Goal: Task Accomplishment & Management: Use online tool/utility

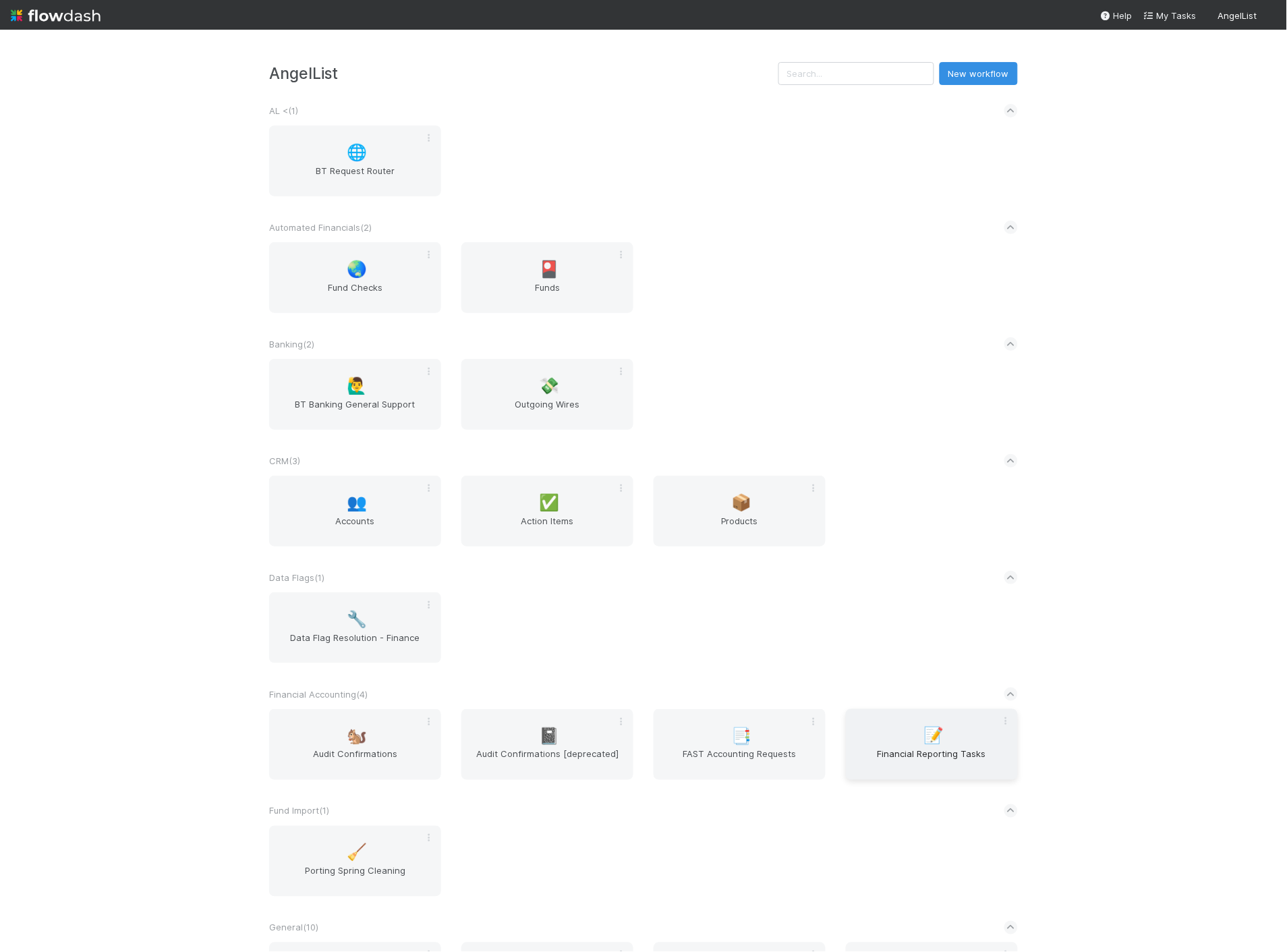
click at [927, 748] on span "Financial Reporting Tasks" at bounding box center [932, 761] width 161 height 27
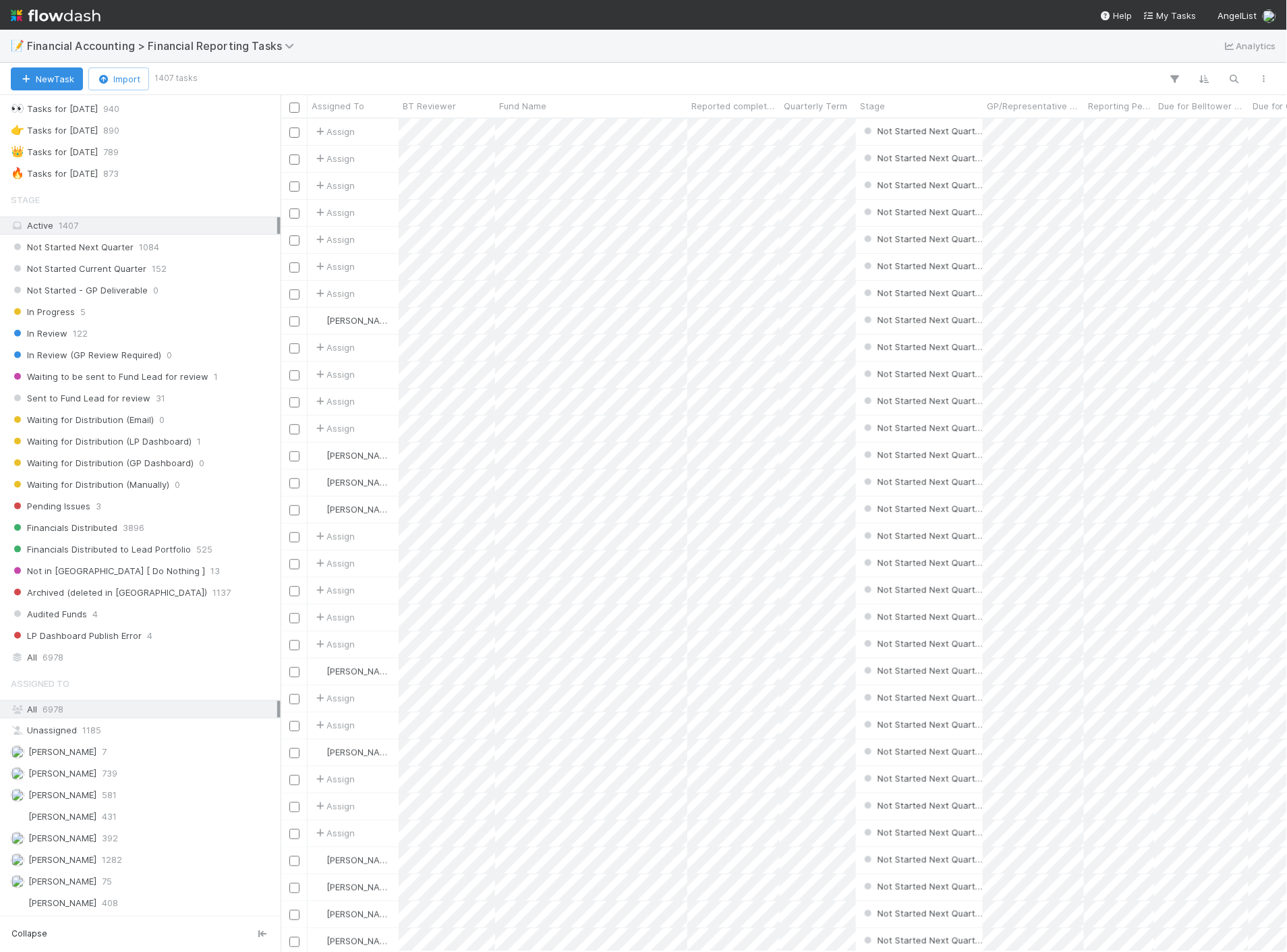
scroll to position [75, 0]
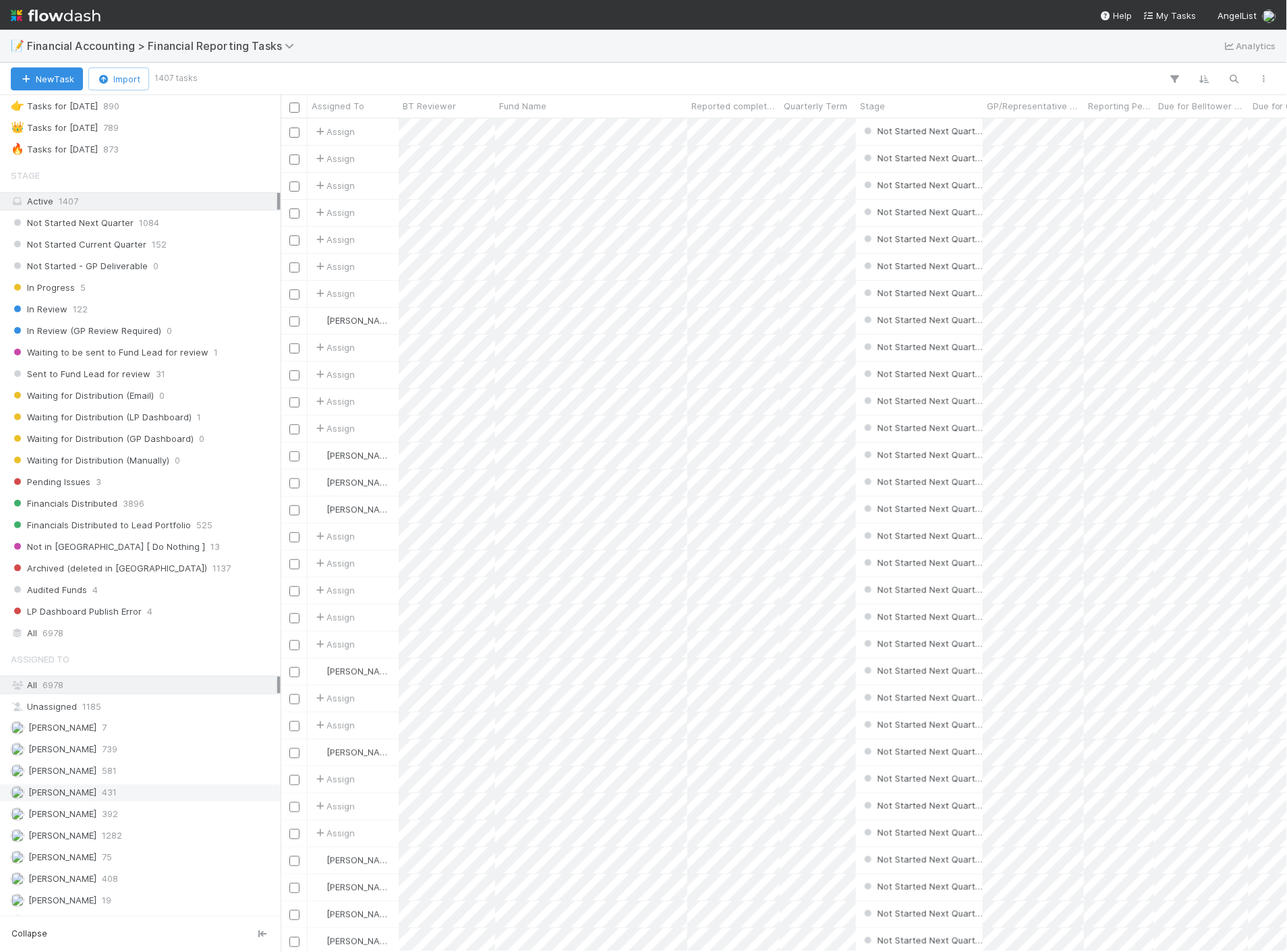
click at [102, 802] on span "431" at bounding box center [109, 793] width 15 height 17
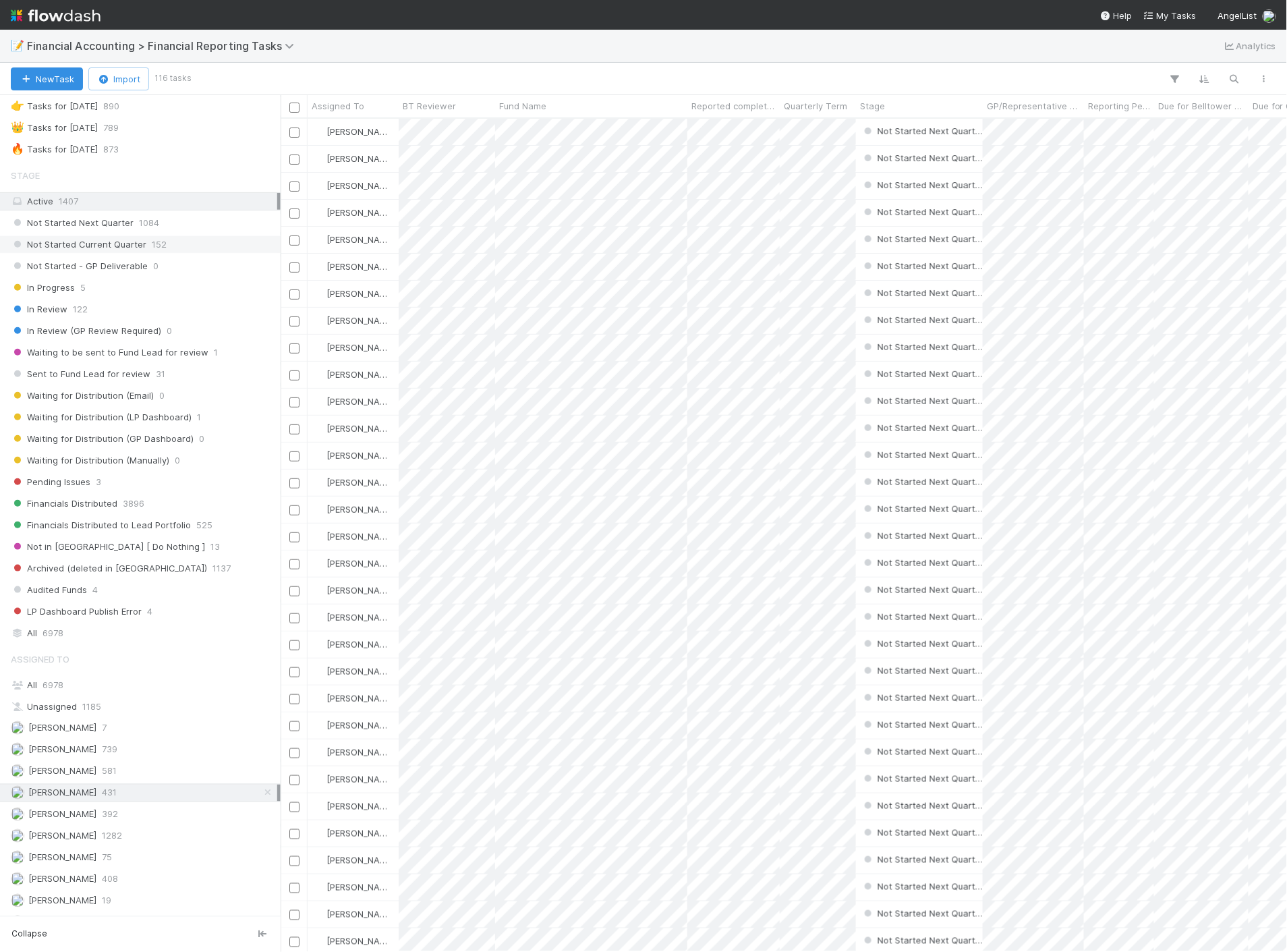
scroll to position [822, 995]
click at [133, 253] on span "Not Started Current Quarter" at bounding box center [78, 244] width 136 height 17
click at [582, 108] on div "Fund Name" at bounding box center [591, 106] width 185 height 13
click at [585, 127] on div "Sort A → Z" at bounding box center [577, 132] width 154 height 20
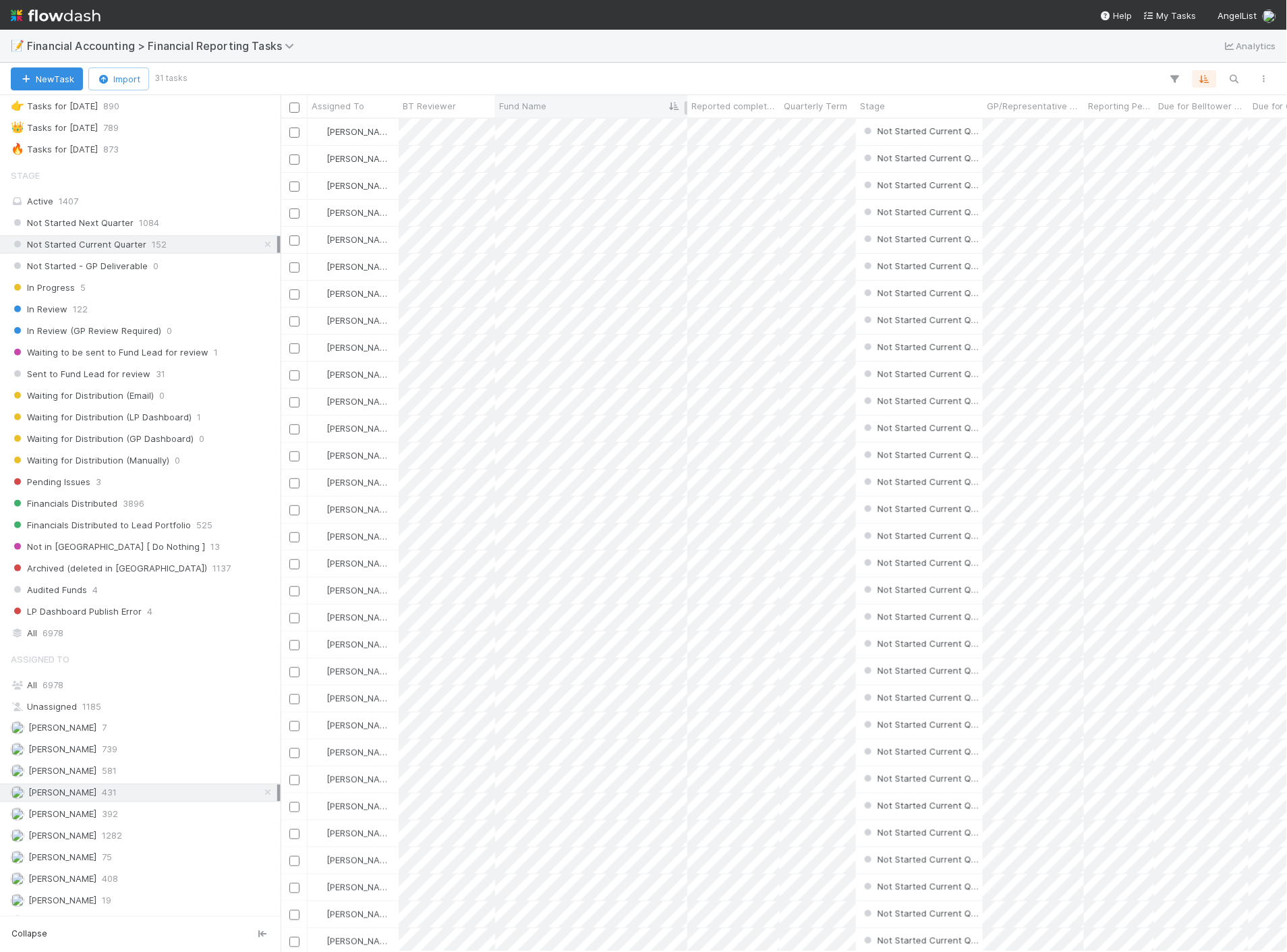
click at [617, 102] on div "Fund Name" at bounding box center [591, 106] width 185 height 13
click at [604, 122] on div "Sort A → Z" at bounding box center [577, 132] width 154 height 20
click at [807, 102] on span "Quarterly Term" at bounding box center [815, 106] width 64 height 13
click at [817, 119] on div "Sort Lower → Higher Sort Higher → Lower" at bounding box center [861, 141] width 154 height 51
click at [820, 125] on div "Sort Lower → Higher" at bounding box center [861, 132] width 154 height 20
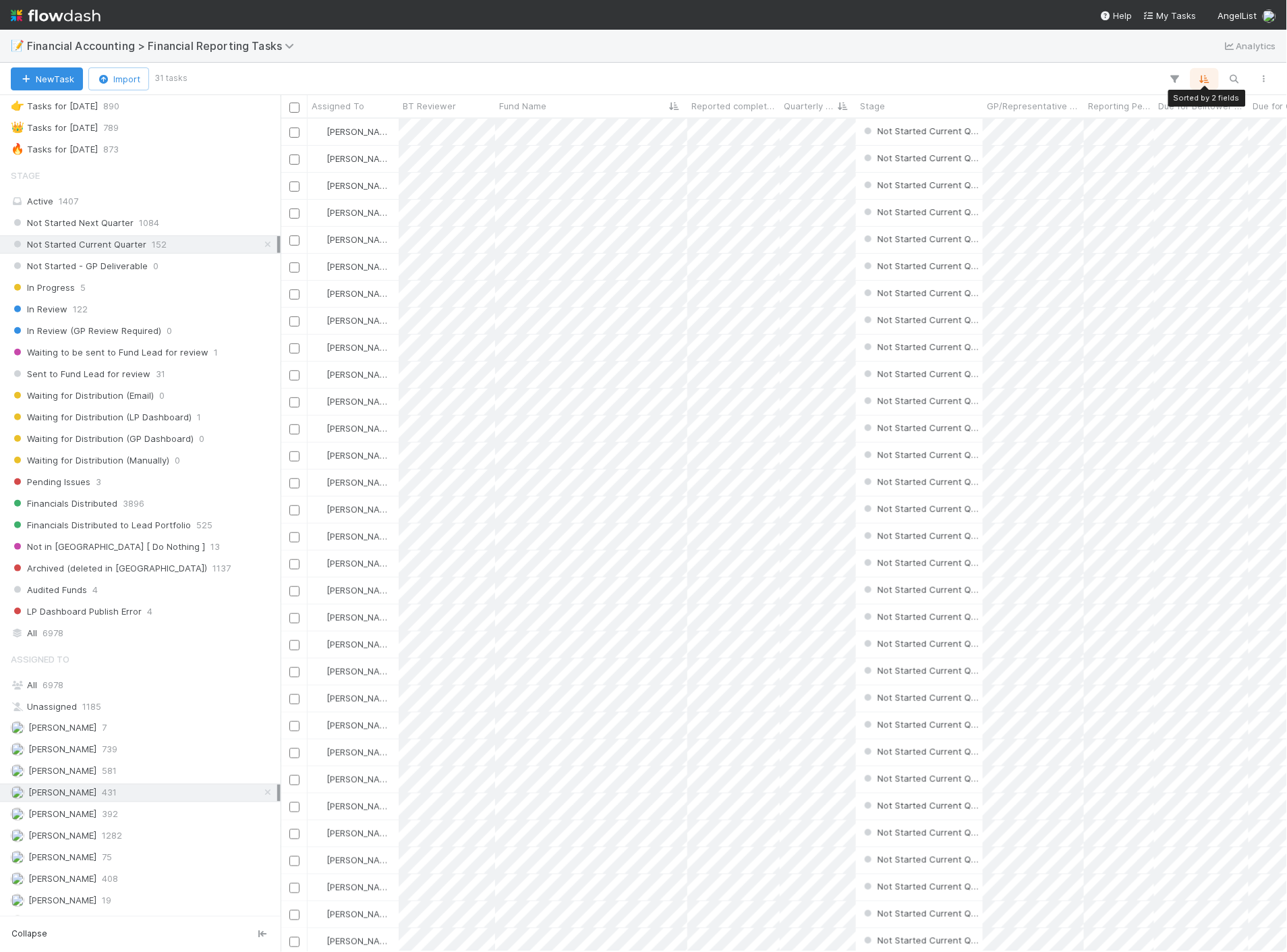
click at [1202, 79] on icon "button" at bounding box center [1204, 78] width 13 height 12
click at [1197, 127] on icon at bounding box center [1197, 132] width 13 height 8
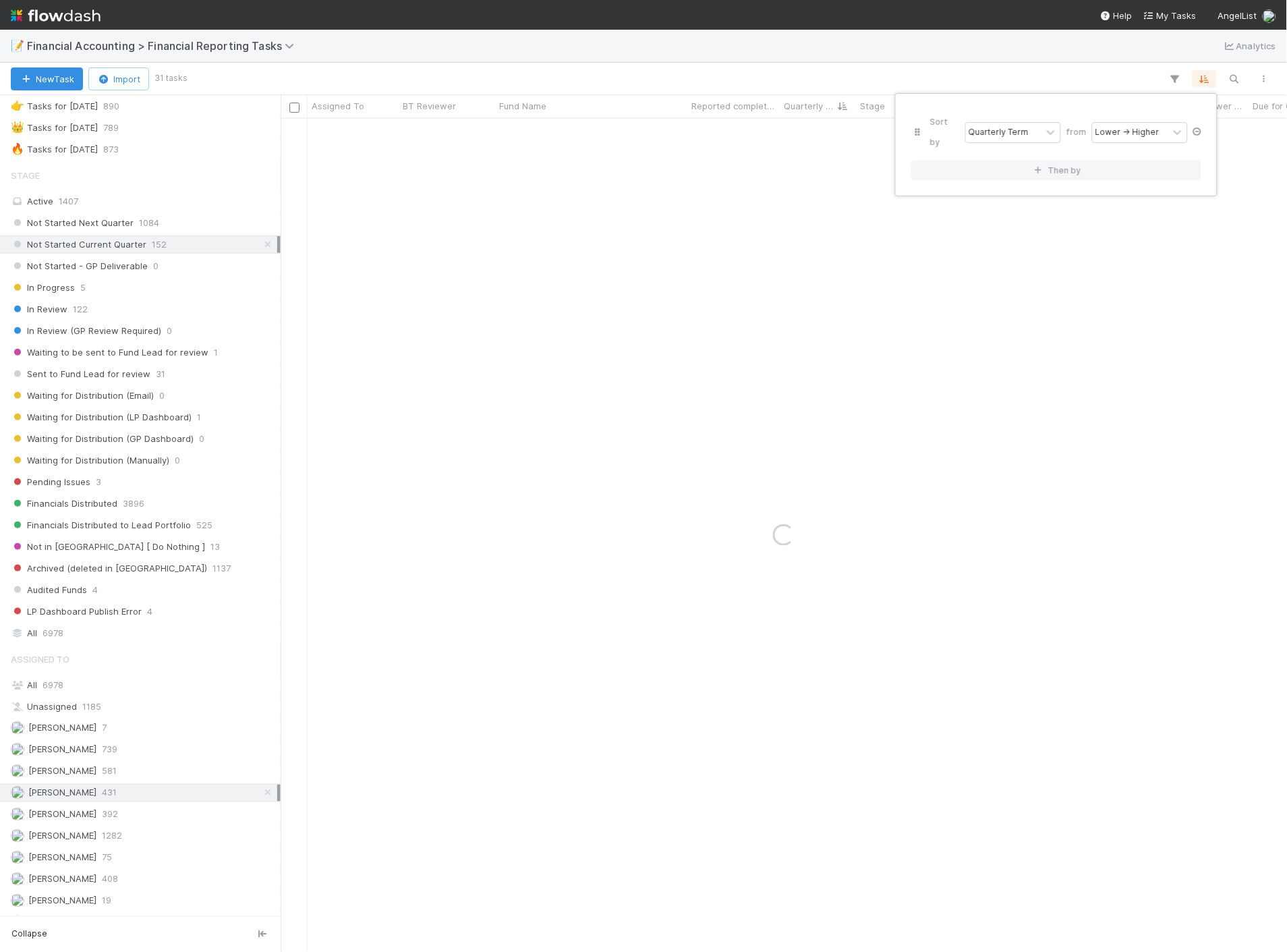
click at [1197, 127] on icon at bounding box center [1197, 132] width 13 height 8
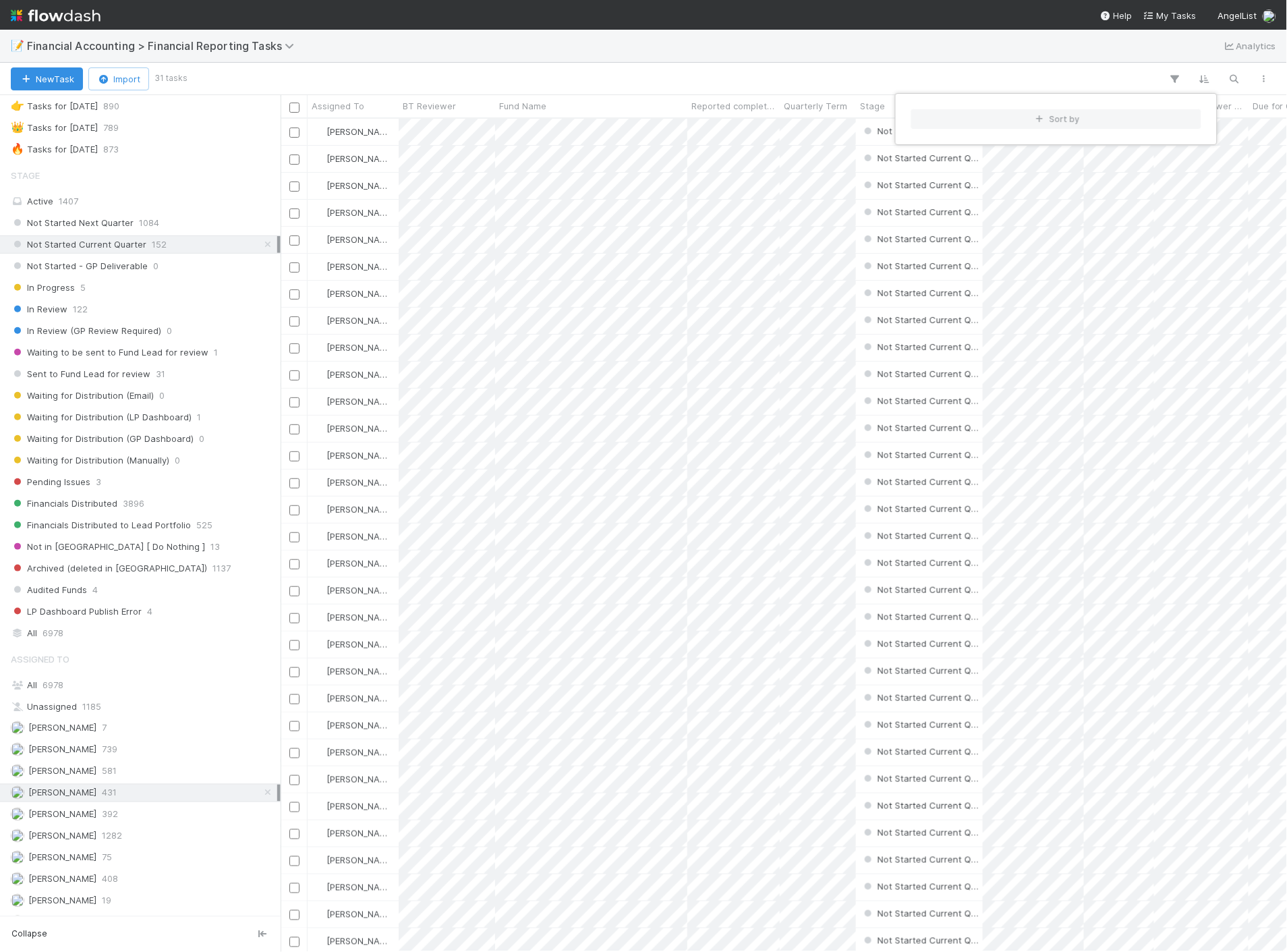
click at [943, 74] on div "Sort by" at bounding box center [643, 476] width 1287 height 952
click at [85, 799] on div "Sort by" at bounding box center [643, 476] width 1287 height 952
click at [563, 100] on div "Fund Name" at bounding box center [591, 106] width 185 height 13
click at [563, 128] on div "Sort A → Z" at bounding box center [577, 132] width 154 height 20
